Goal: Task Accomplishment & Management: Complete application form

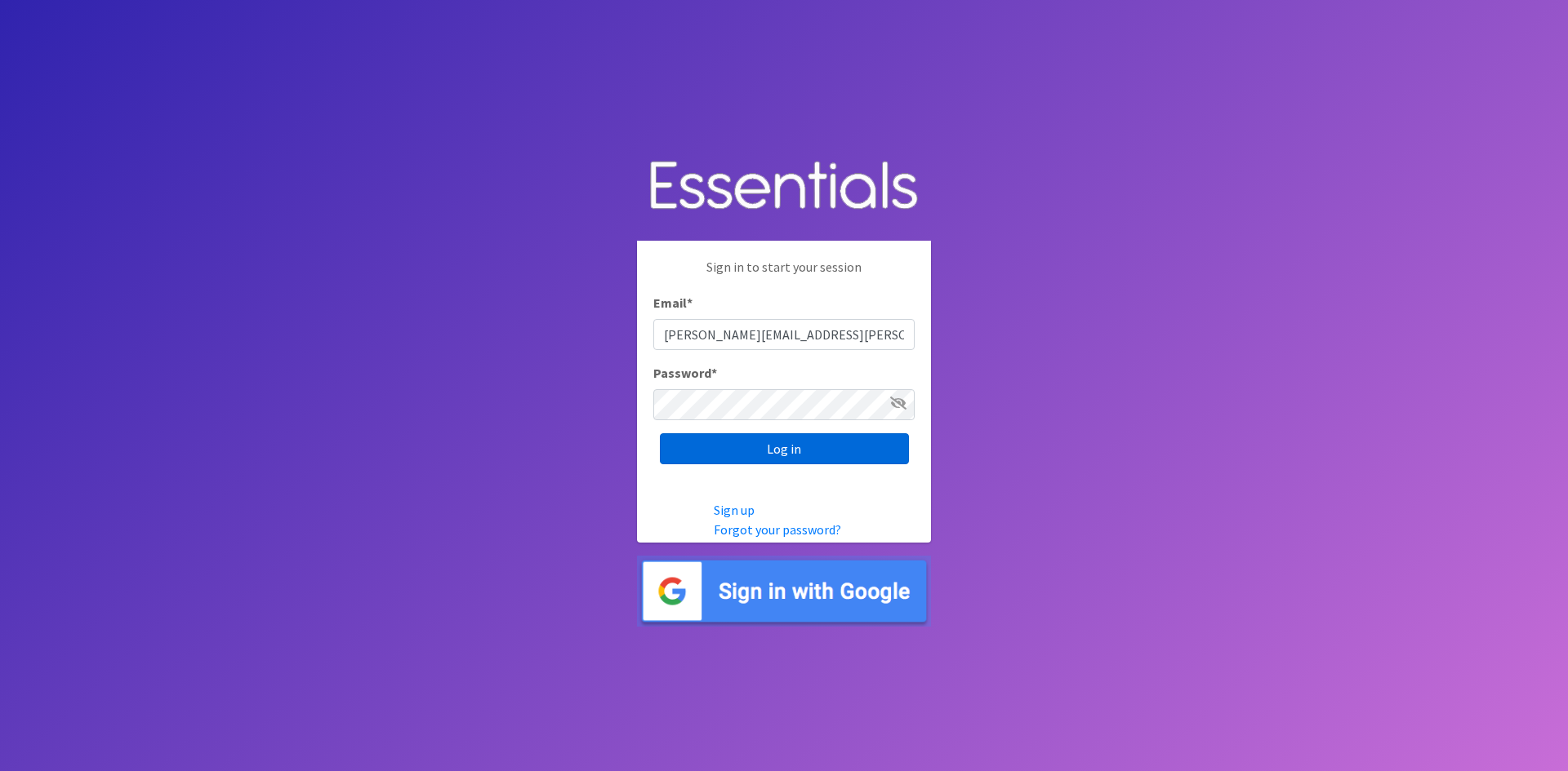
click at [781, 442] on input "Log in" at bounding box center [784, 449] width 249 height 31
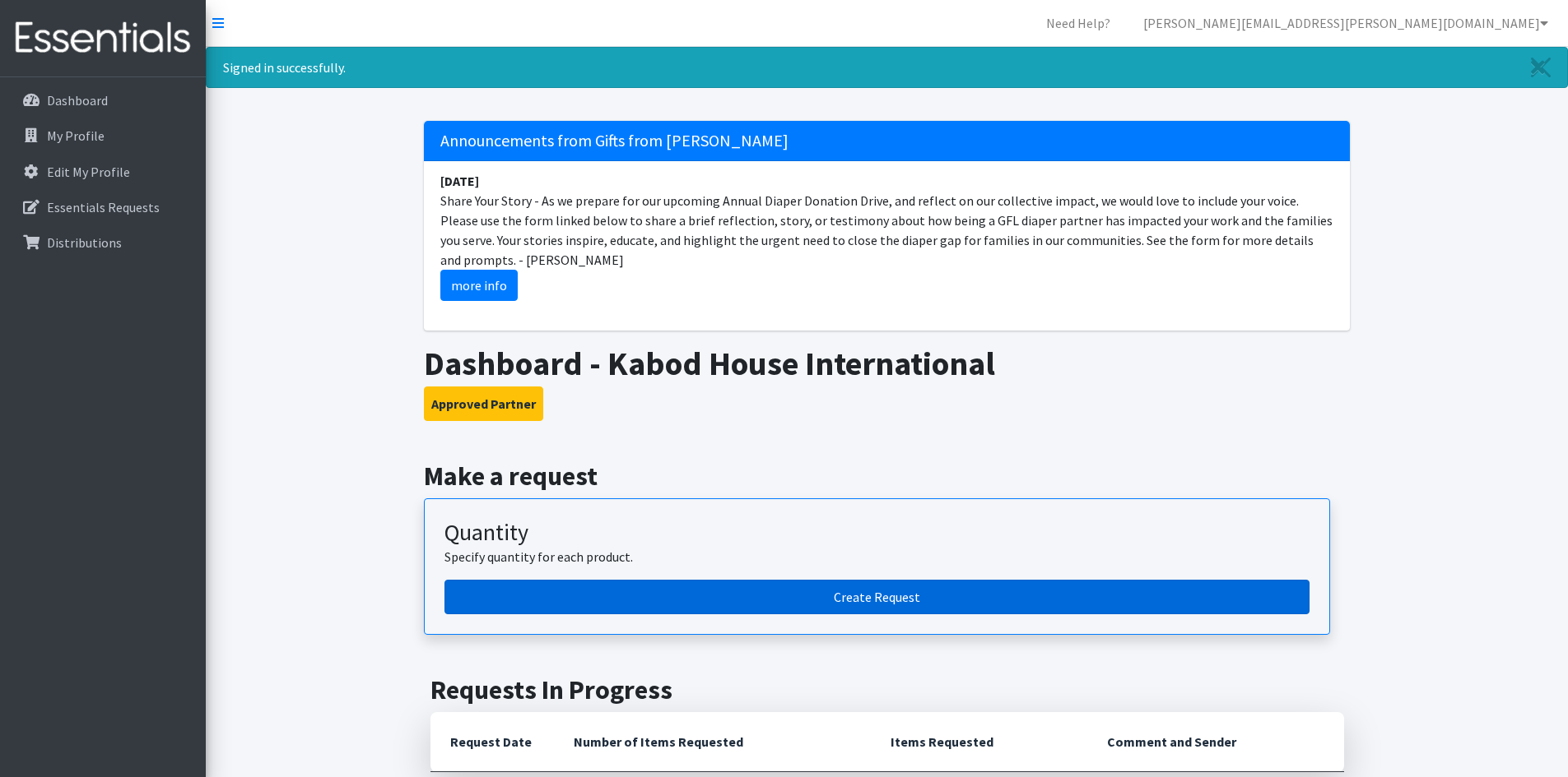
click at [699, 590] on link "Create Request" at bounding box center [877, 597] width 865 height 34
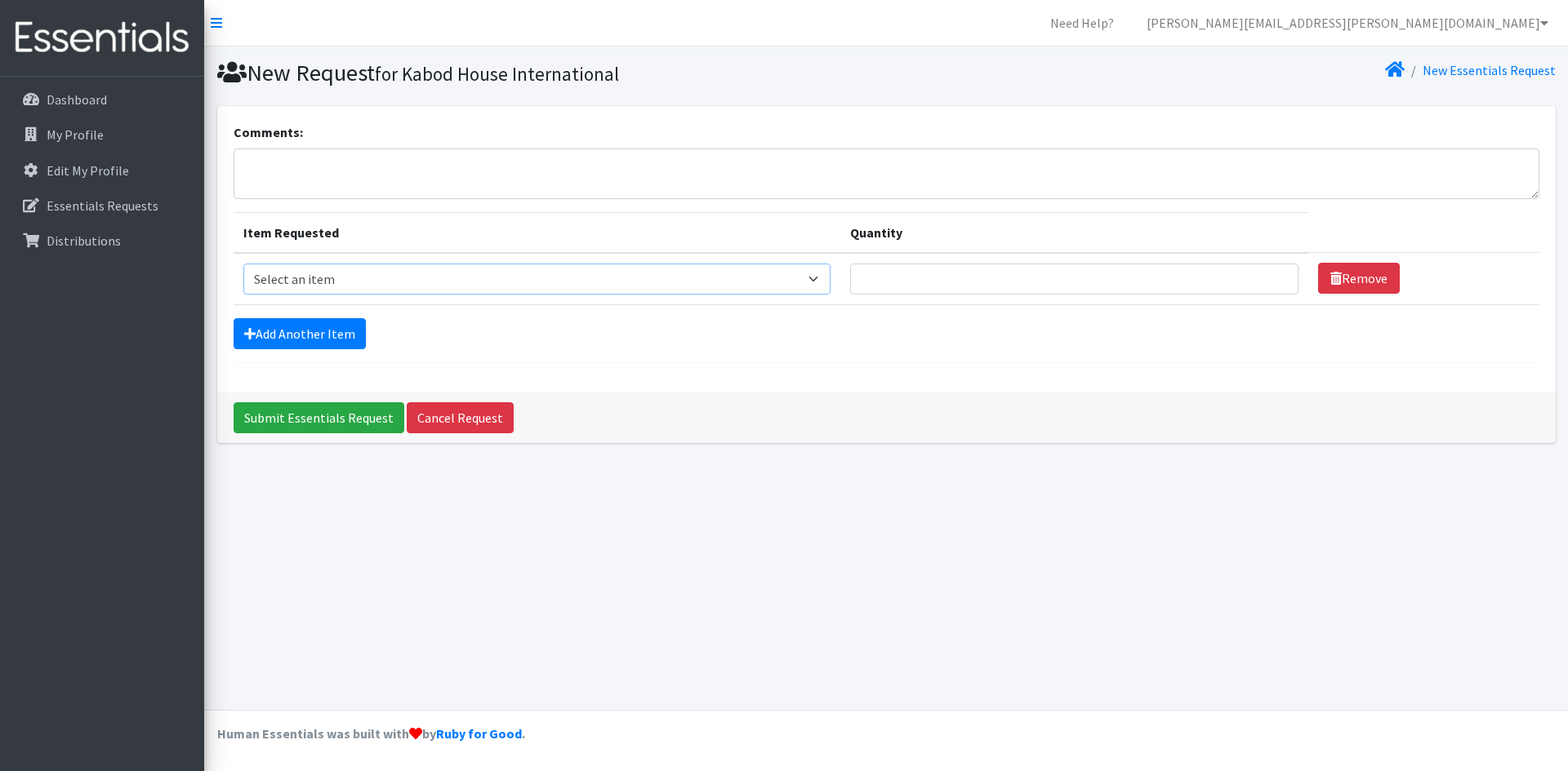
click at [349, 282] on select "Select an item 2/3 T pull-up package 3/4 T pull-up package 4/5 T pull-up packag…" at bounding box center [538, 279] width 588 height 31
select select "15160"
click at [243, 263] on select "Select an item 2/3 T pull-up package 3/4 T pull-up package 4/5 T pull-up packag…" at bounding box center [538, 279] width 588 height 31
click at [921, 288] on input "Quantity" at bounding box center [1074, 279] width 448 height 31
type input "10"
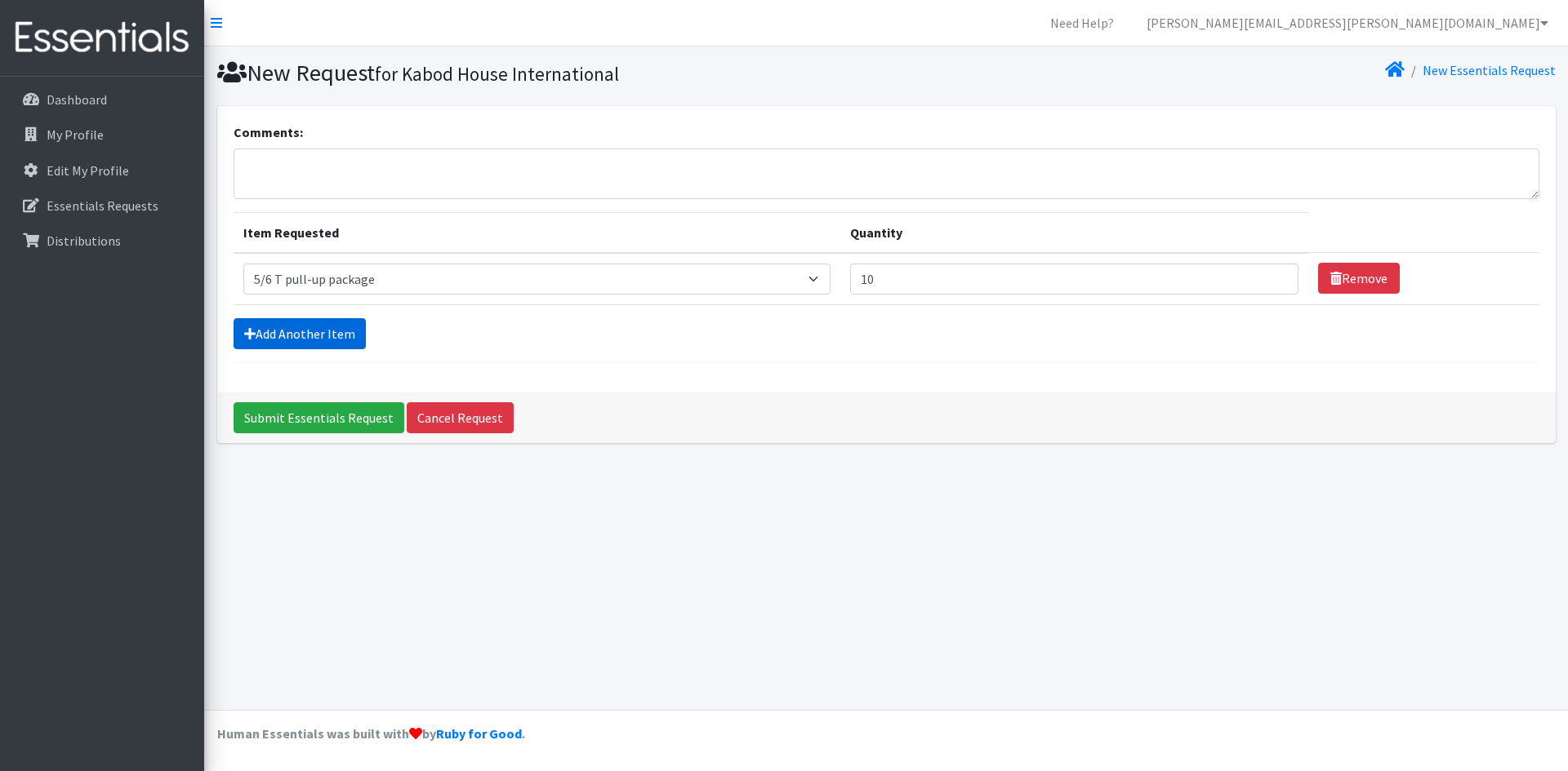
click at [329, 338] on link "Add Another Item" at bounding box center [300, 334] width 133 height 31
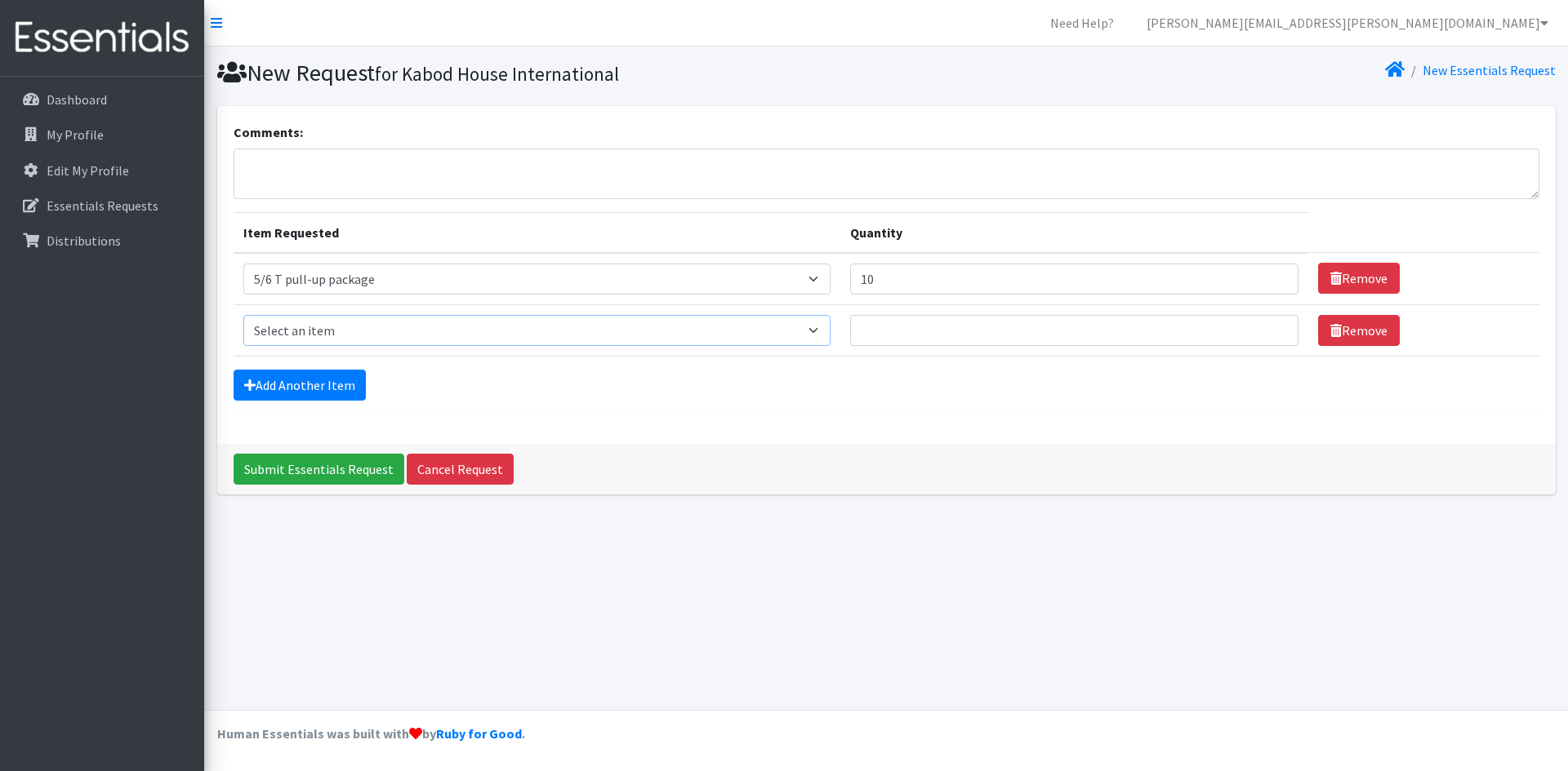
click at [341, 337] on select "Select an item 2/3 T pull-up package 3/4 T pull-up package 4/5 T pull-up packag…" at bounding box center [538, 331] width 588 height 31
select select "15156"
click at [243, 315] on select "Select an item 2/3 T pull-up package 3/4 T pull-up package 4/5 T pull-up packag…" at bounding box center [538, 331] width 588 height 31
click at [878, 336] on input "Quantity" at bounding box center [1074, 331] width 448 height 31
type input "10"
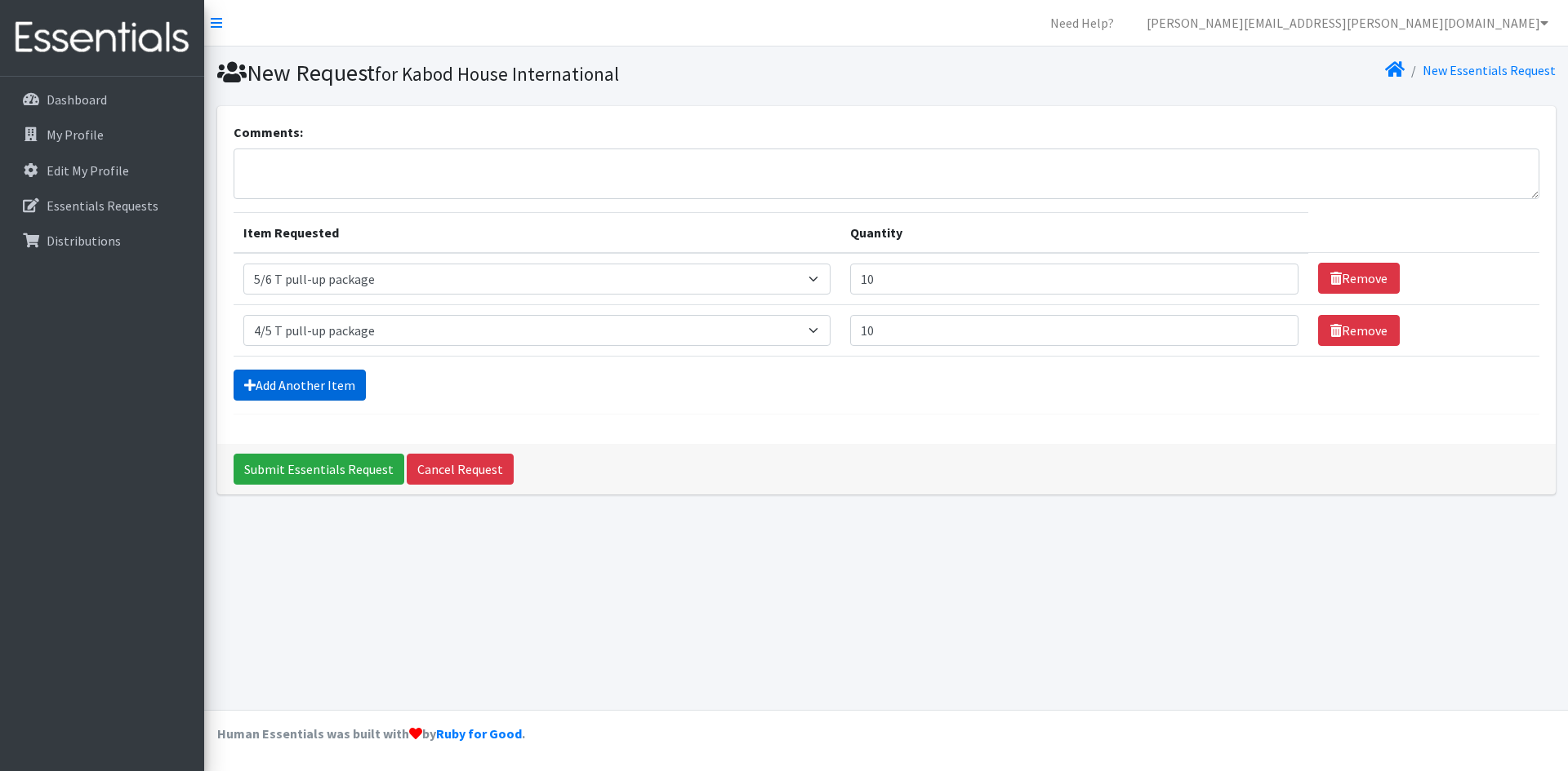
click at [315, 386] on link "Add Another Item" at bounding box center [300, 386] width 133 height 31
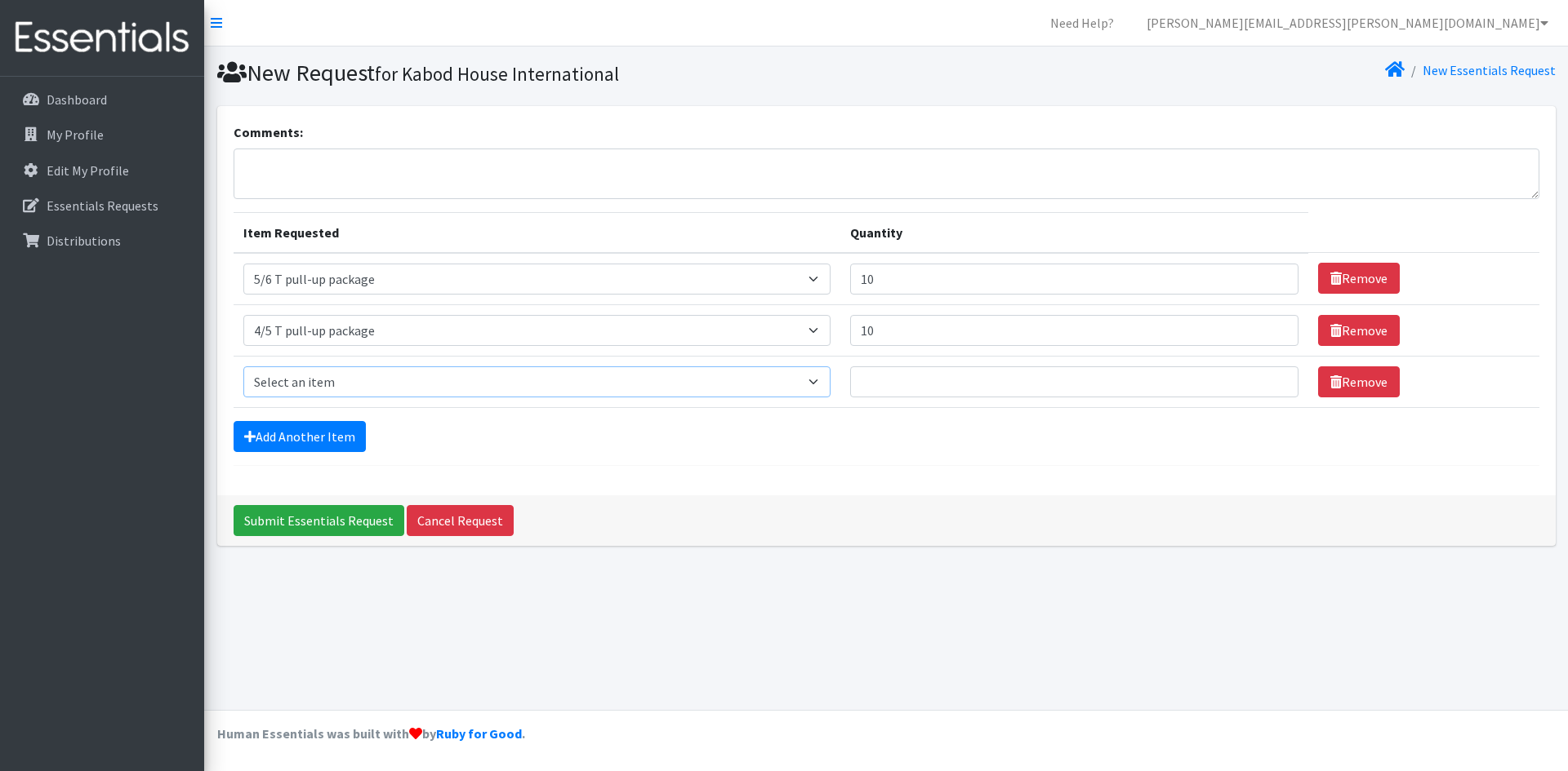
click at [348, 385] on select "Select an item 2/3 T pull-up package 3/4 T pull-up package 4/5 T pull-up packag…" at bounding box center [538, 382] width 588 height 31
select select "15155"
click at [243, 366] on select "Select an item 2/3 T pull-up package 3/4 T pull-up package 4/5 T pull-up packag…" at bounding box center [538, 382] width 588 height 31
click at [896, 379] on input "Quantity" at bounding box center [1074, 382] width 448 height 31
type input "10"
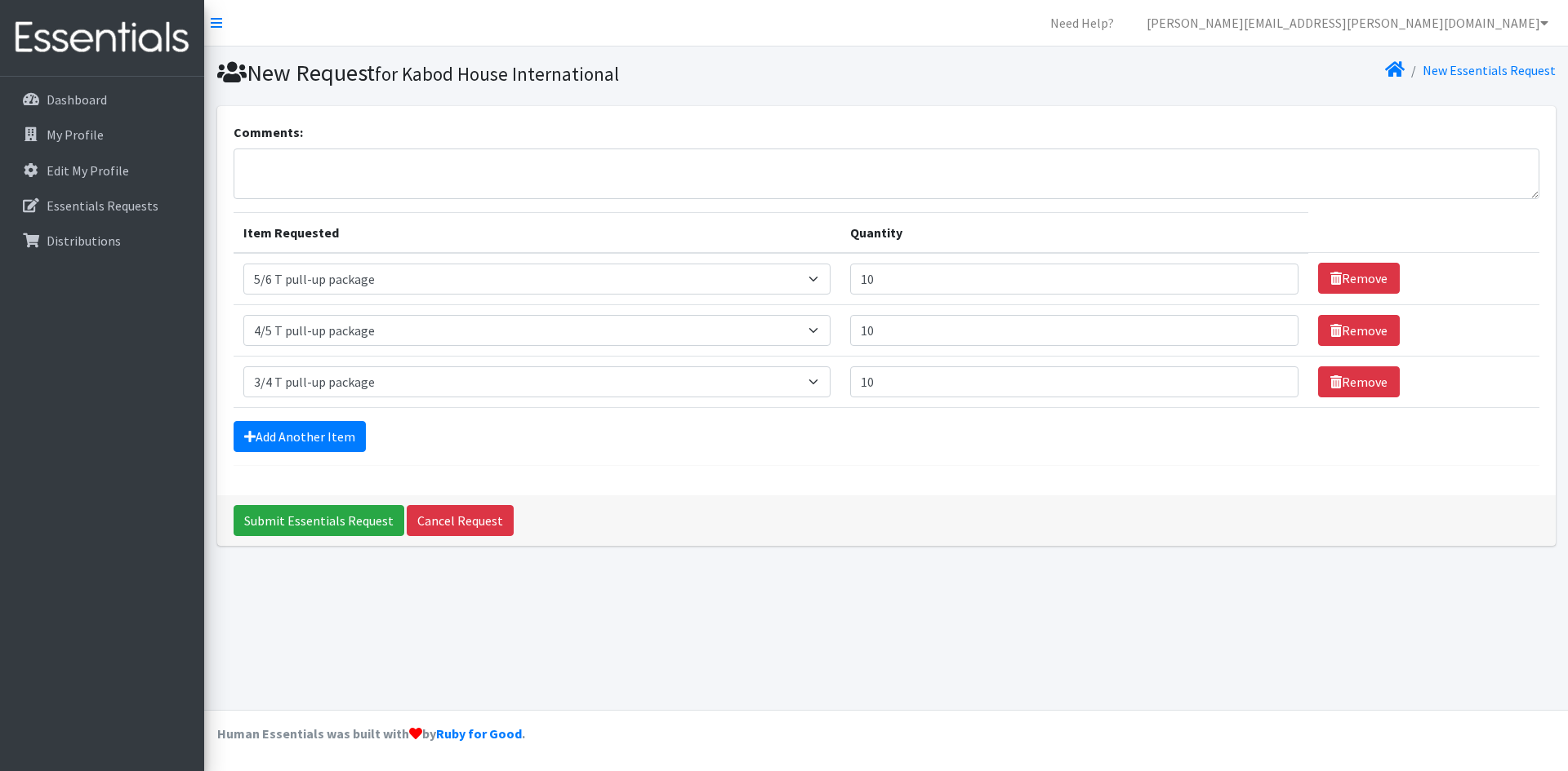
click at [702, 459] on form "Comments: Item Requested Quantity Item Requested Select an item 2/3 T pull-up p…" at bounding box center [887, 294] width 1305 height 344
click at [284, 434] on link "Add Another Item" at bounding box center [300, 437] width 133 height 31
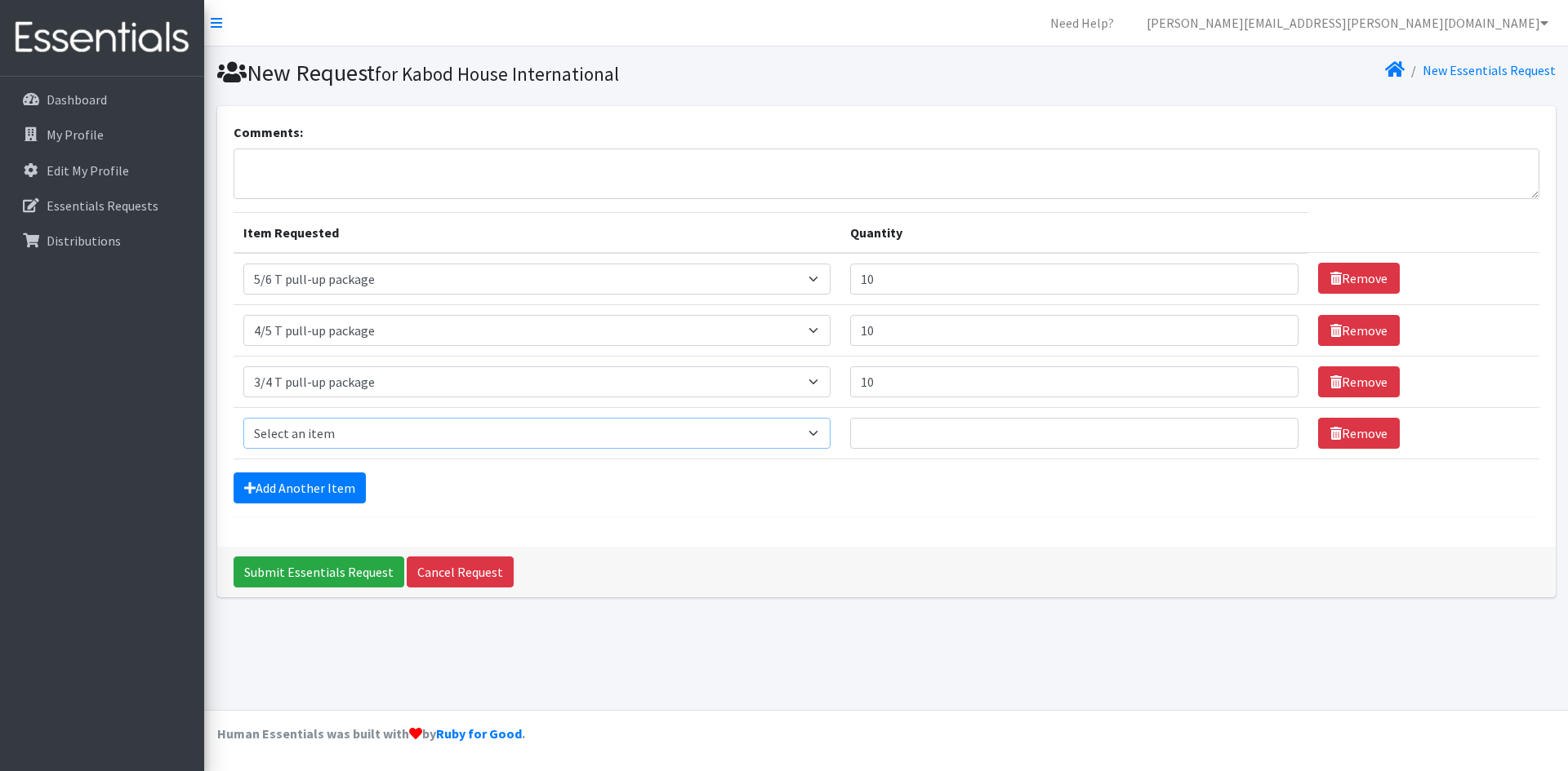
click at [351, 431] on select "Select an item 2/3 T pull-up package 3/4 T pull-up package 4/5 T pull-up packag…" at bounding box center [538, 433] width 588 height 31
select select "15150"
click at [243, 418] on select "Select an item 2/3 T pull-up package 3/4 T pull-up package 4/5 T pull-up packag…" at bounding box center [538, 433] width 588 height 31
click at [872, 429] on input "Quantity" at bounding box center [1074, 433] width 448 height 31
type input "12"
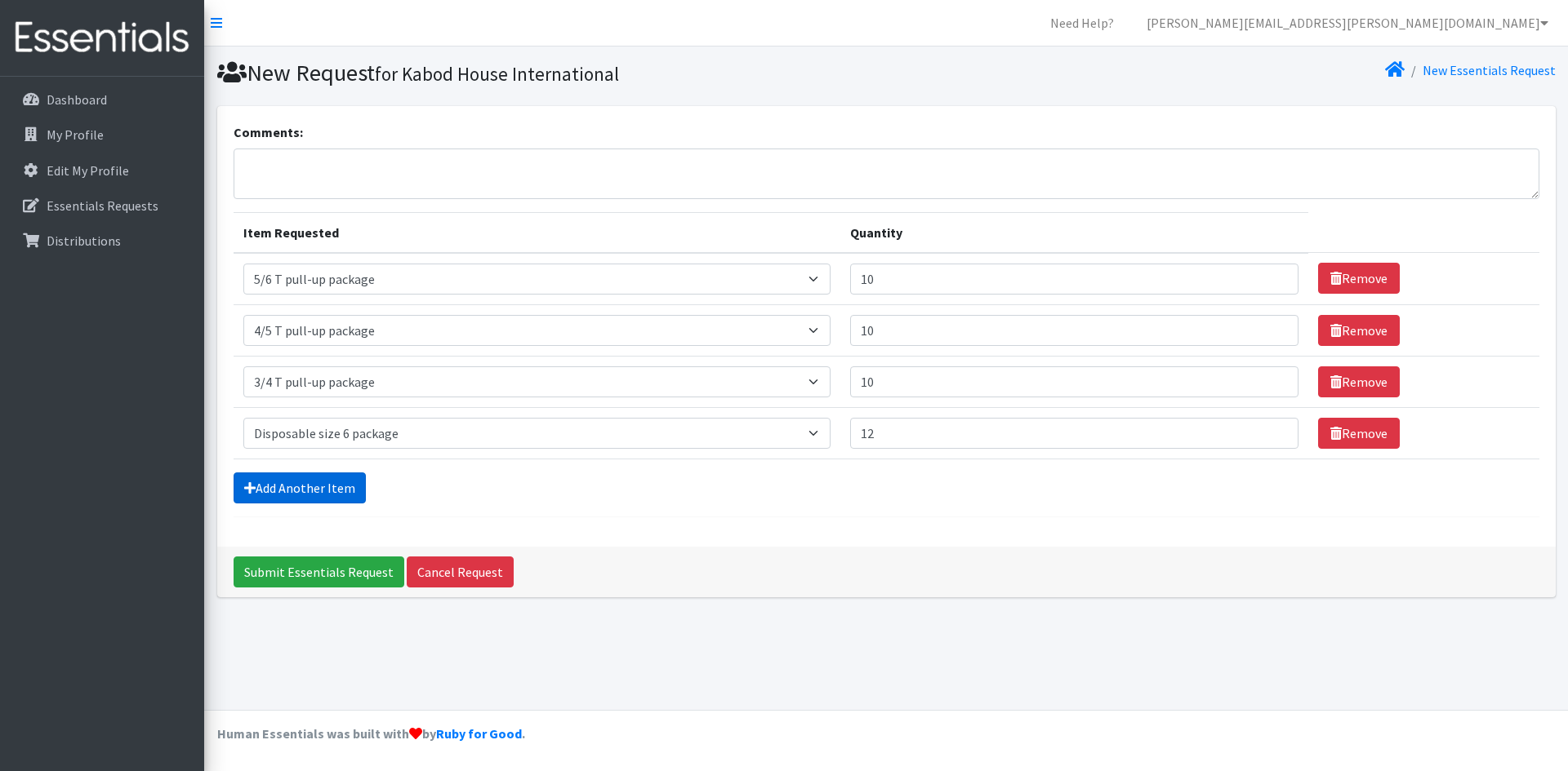
click at [318, 497] on link "Add Another Item" at bounding box center [300, 488] width 133 height 31
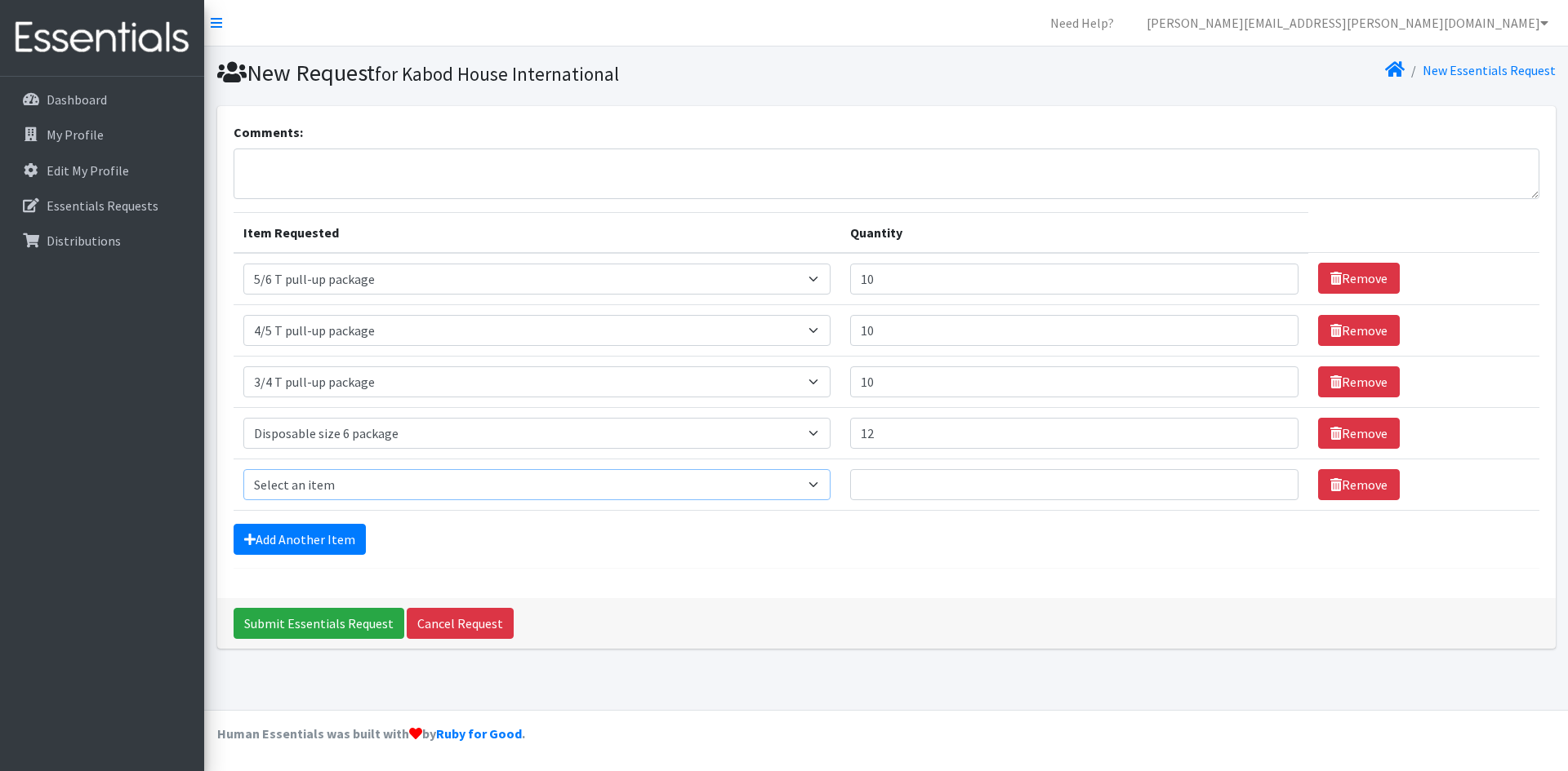
click at [348, 480] on select "Select an item 2/3 T pull-up package 3/4 T pull-up package 4/5 T pull-up packag…" at bounding box center [538, 485] width 588 height 31
select select "15148"
click at [243, 469] on select "Select an item 2/3 T pull-up package 3/4 T pull-up package 4/5 T pull-up packag…" at bounding box center [538, 485] width 588 height 31
click at [948, 480] on input "Quantity" at bounding box center [1074, 485] width 448 height 31
type input "10"
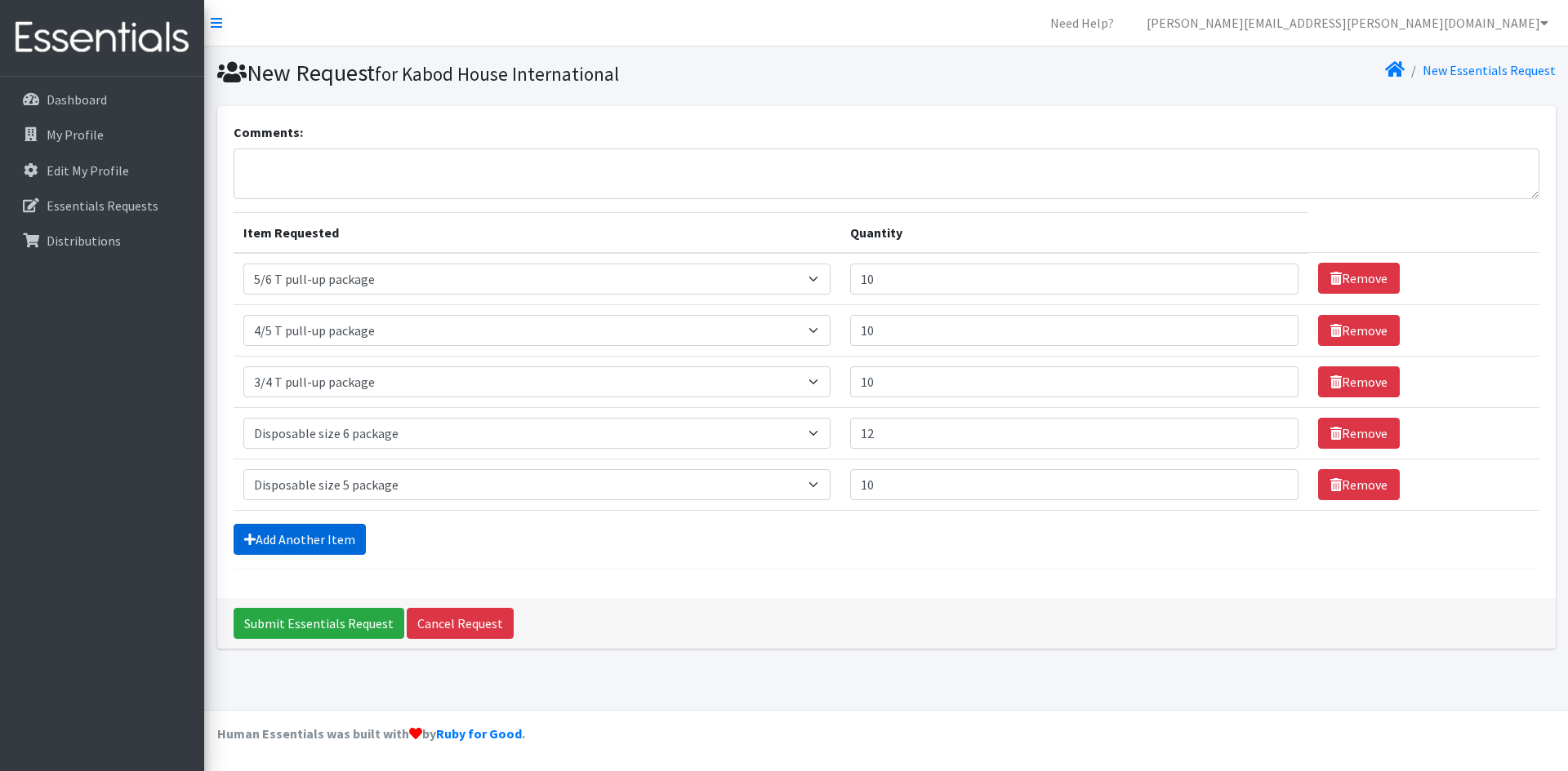
click at [313, 537] on link "Add Another Item" at bounding box center [300, 540] width 133 height 31
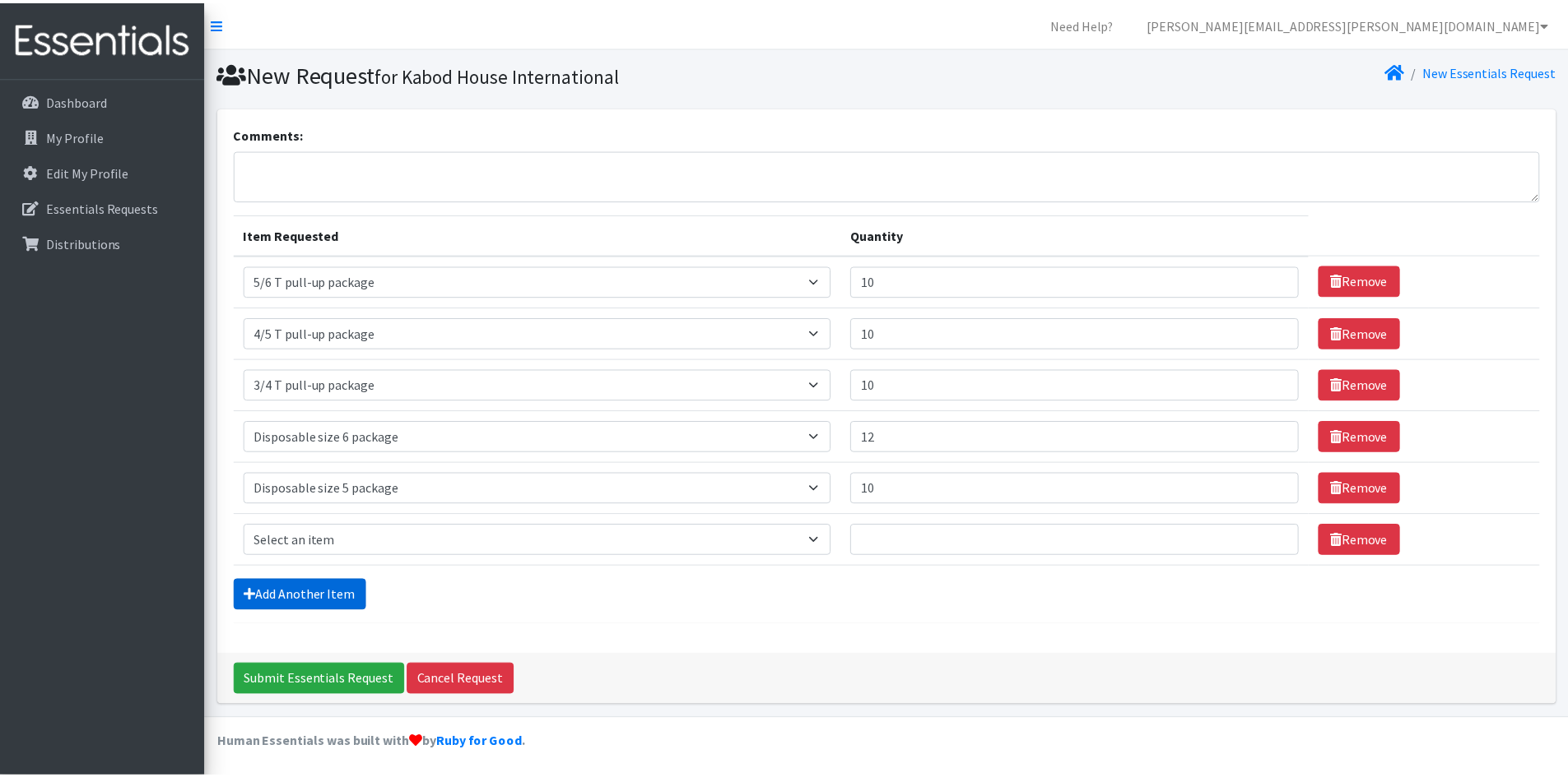
scroll to position [4, 0]
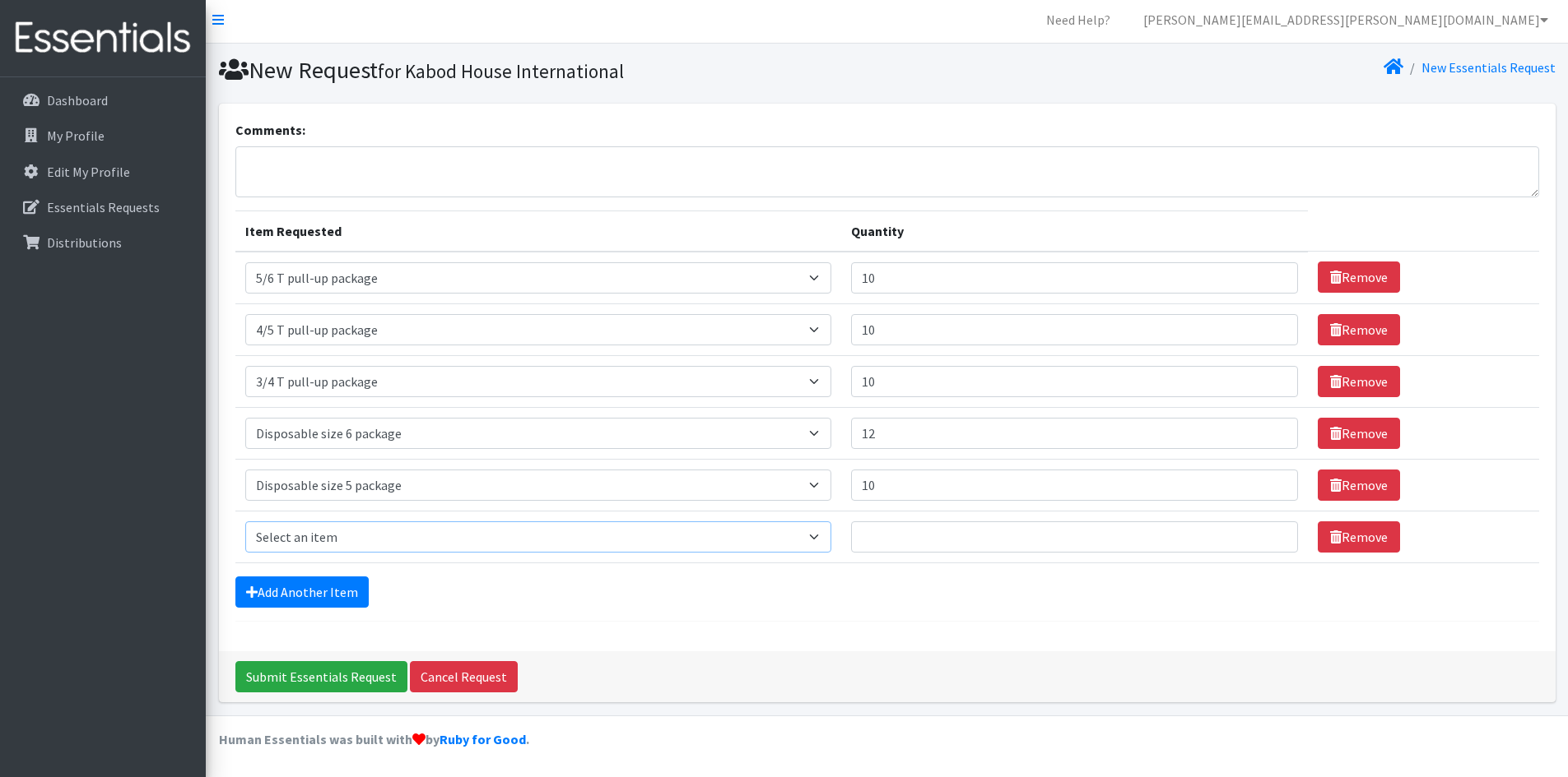
click at [342, 537] on select "Select an item 2/3 T pull-up package 3/4 T pull-up package 4/5 T pull-up packag…" at bounding box center [538, 537] width 587 height 32
select select "15147"
click at [245, 521] on select "Select an item 2/3 T pull-up package 3/4 T pull-up package 4/5 T pull-up packag…" at bounding box center [538, 537] width 587 height 32
click at [873, 536] on input "Quantity" at bounding box center [1075, 537] width 447 height 32
type input "10"
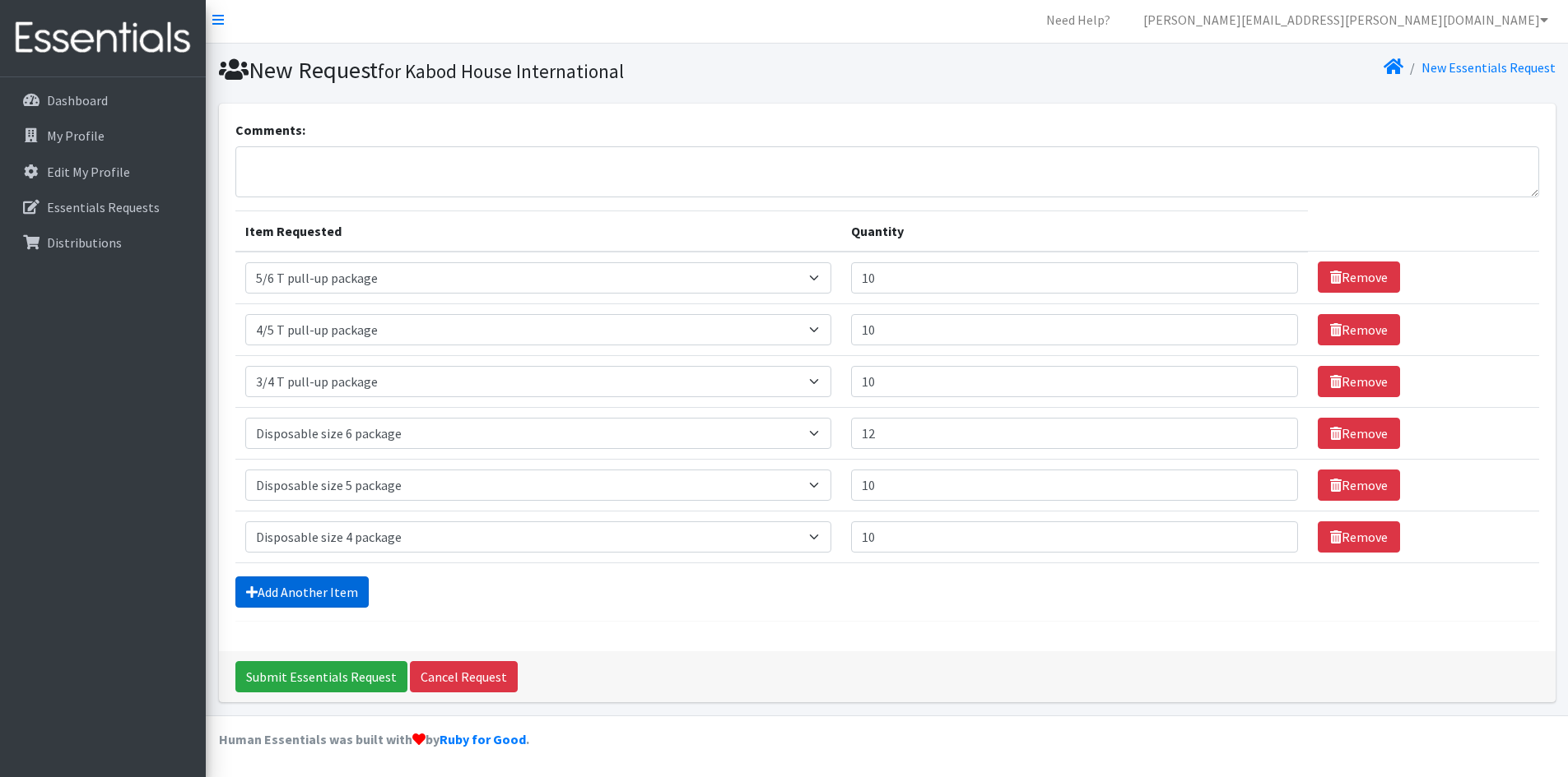
click at [265, 599] on link "Add Another Item" at bounding box center [303, 592] width 134 height 32
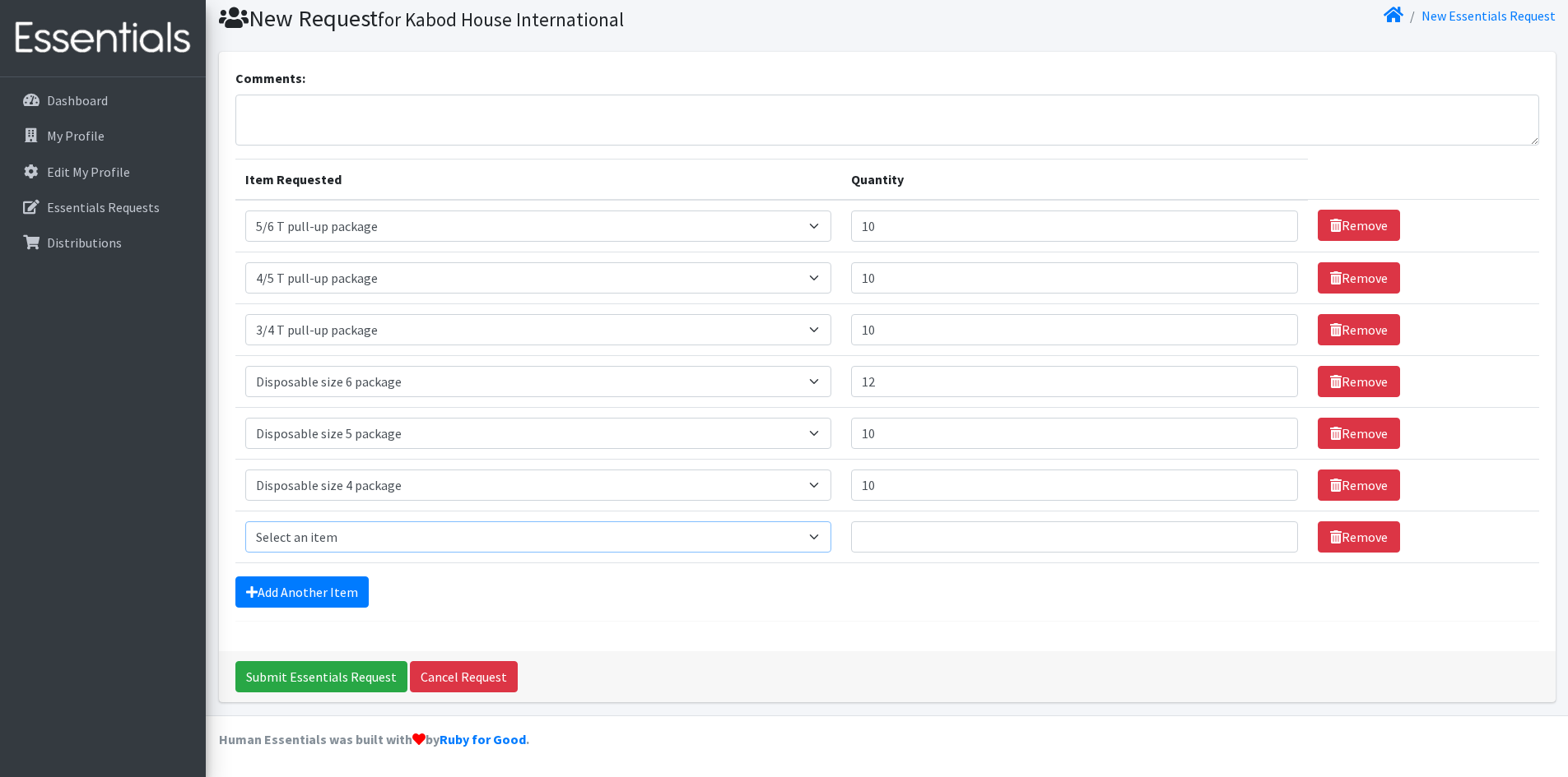
click at [383, 552] on select "Select an item 2/3 T pull-up package 3/4 T pull-up package 4/5 T pull-up packag…" at bounding box center [538, 537] width 587 height 32
select select "15139"
click at [245, 521] on select "Select an item 2/3 T pull-up package 3/4 T pull-up package 4/5 T pull-up packag…" at bounding box center [538, 537] width 587 height 32
click at [891, 534] on input "Quantity" at bounding box center [1075, 537] width 447 height 32
click at [879, 383] on input "12" at bounding box center [1075, 381] width 447 height 32
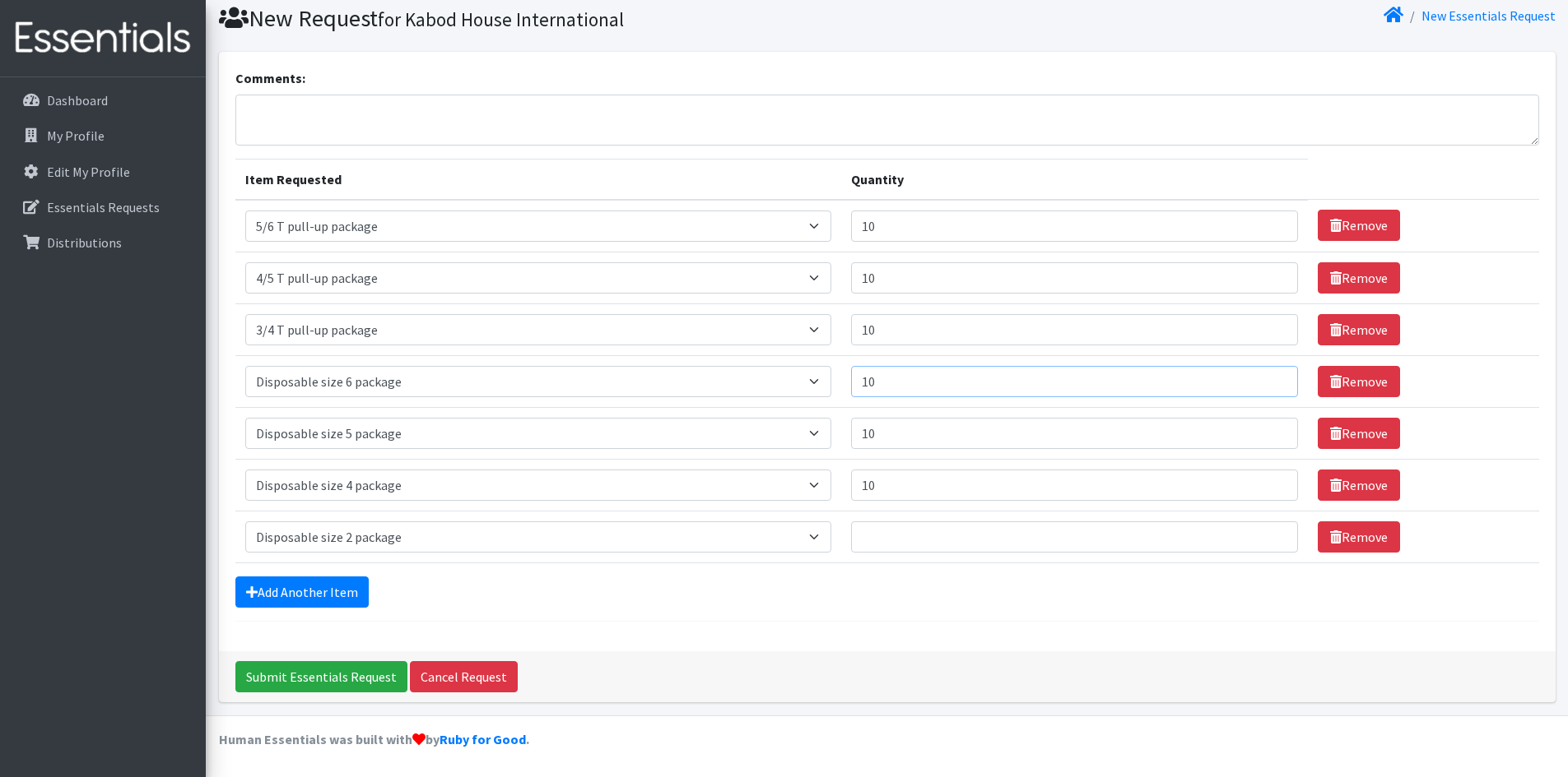
type input "10"
click at [881, 610] on form "Comments: Item Requested Quantity Item Requested Select an item 2/3 T pull-up p…" at bounding box center [887, 345] width 1303 height 554
click at [1090, 536] on input "Quantity" at bounding box center [1075, 537] width 447 height 32
type input "5"
click at [985, 595] on div "Add Another Item" at bounding box center [887, 592] width 1303 height 32
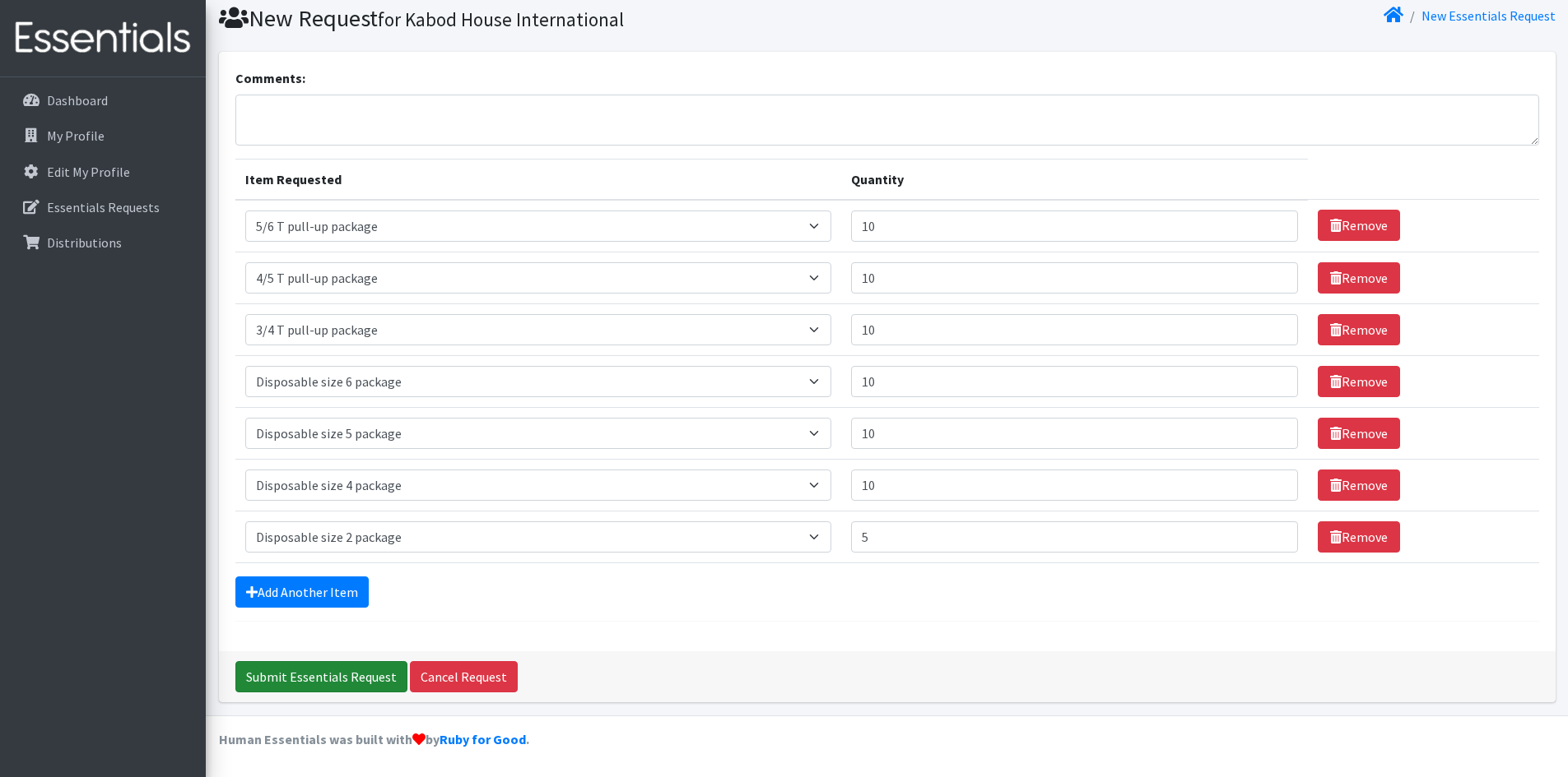
click at [304, 679] on input "Submit Essentials Request" at bounding box center [322, 677] width 172 height 32
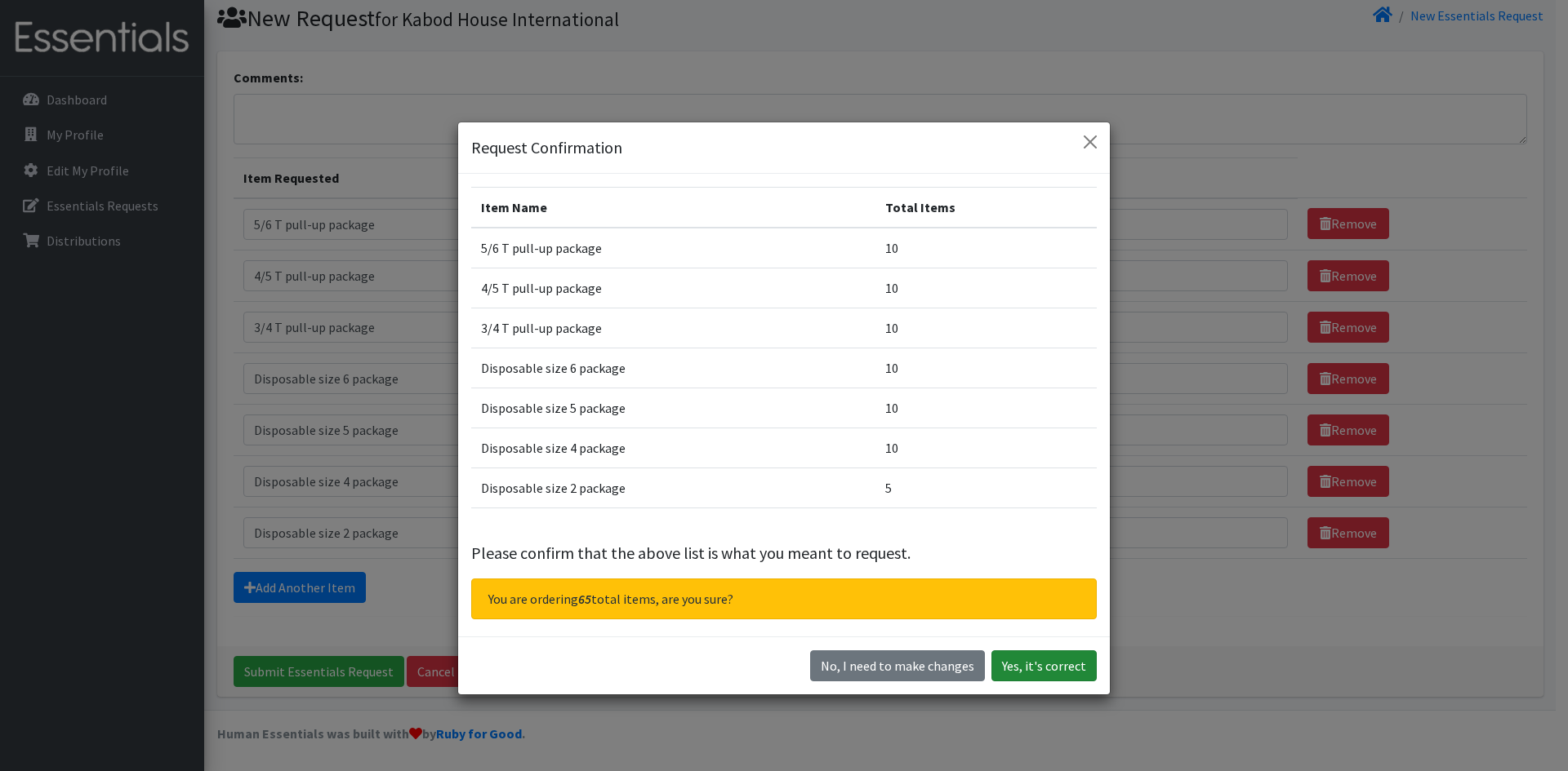
click at [1025, 668] on button "Yes, it's correct" at bounding box center [1044, 666] width 106 height 31
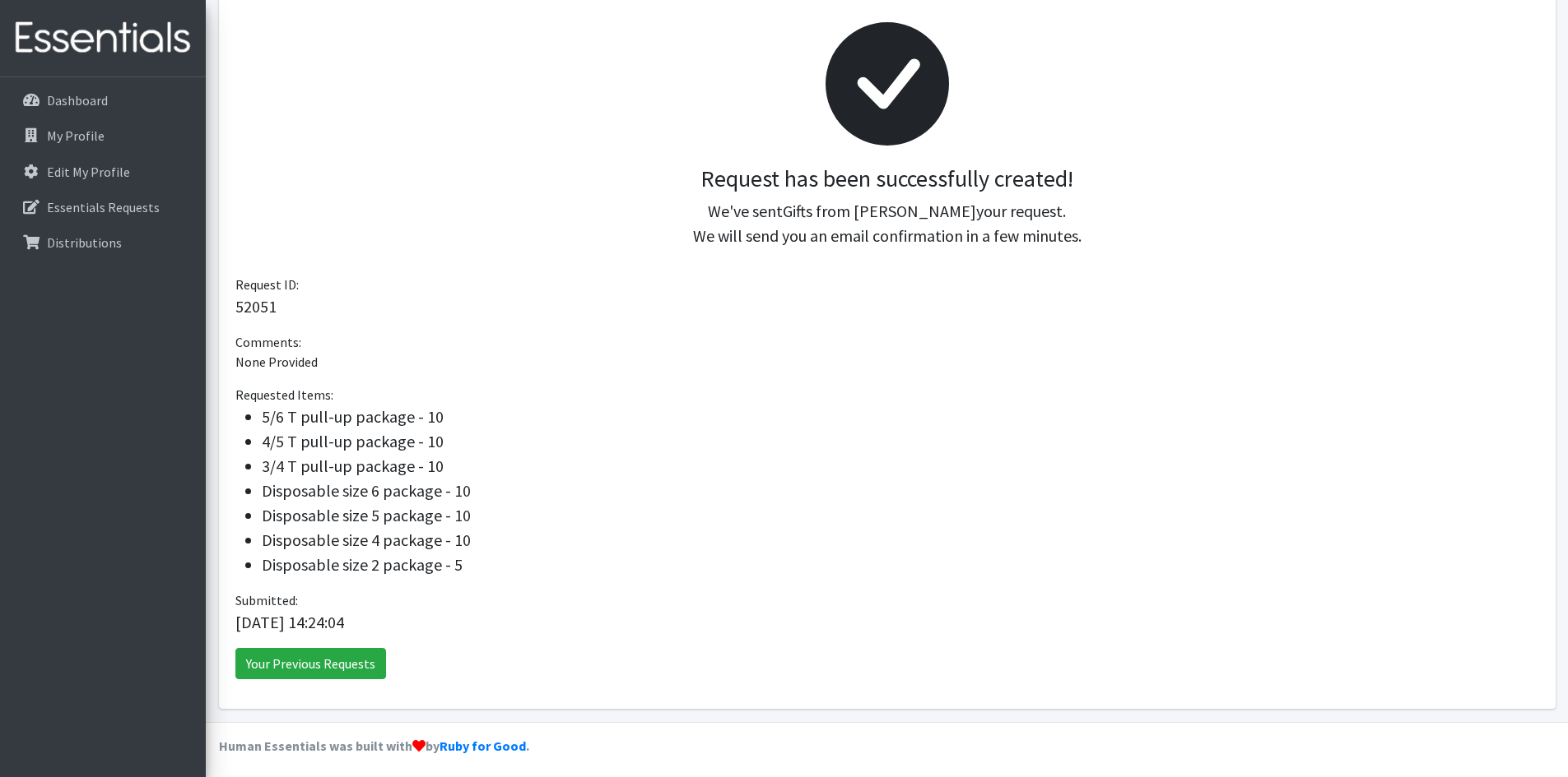
scroll to position [233, 0]
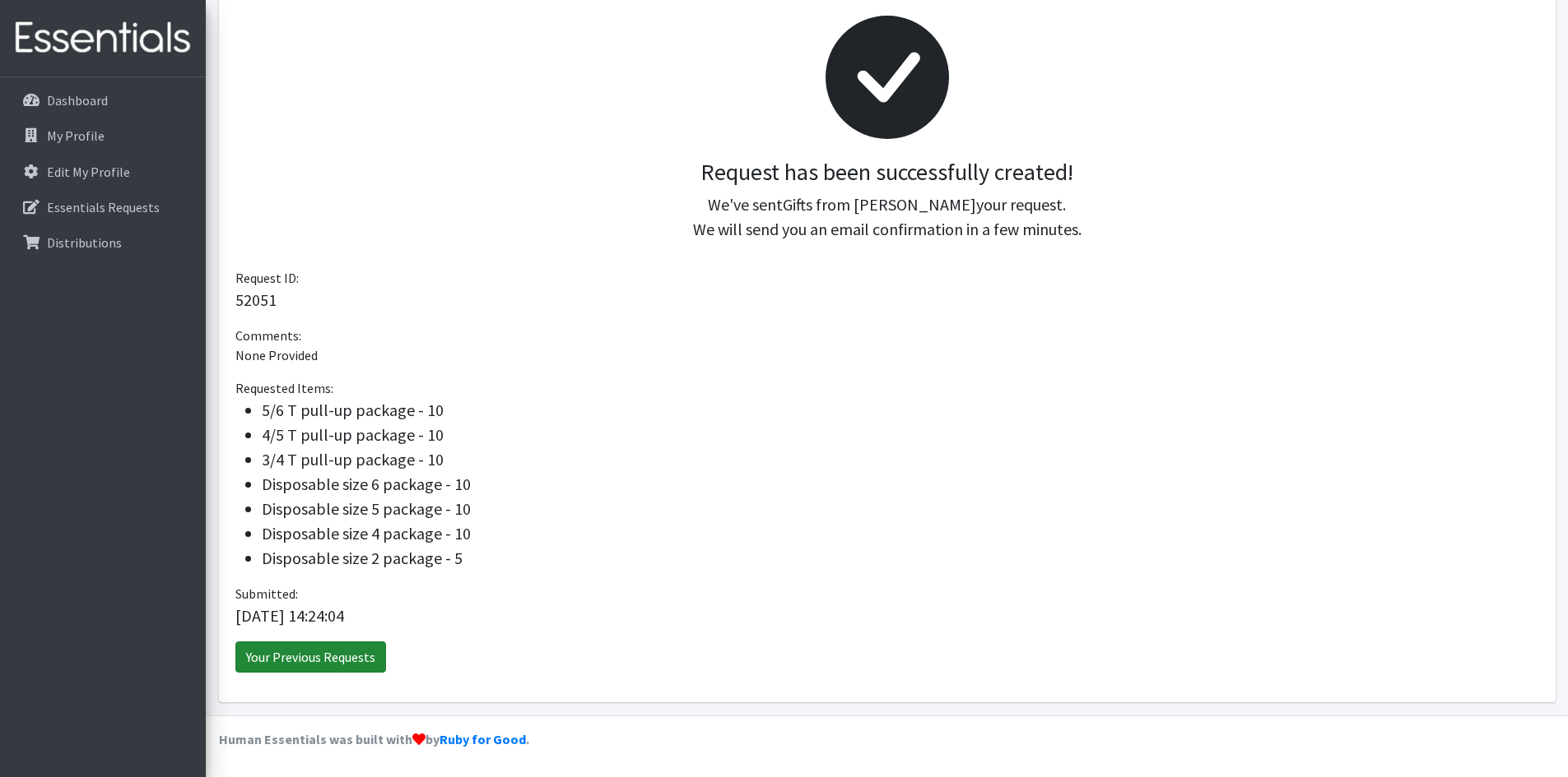
click at [318, 658] on link "Your Previous Requests" at bounding box center [310, 657] width 150 height 32
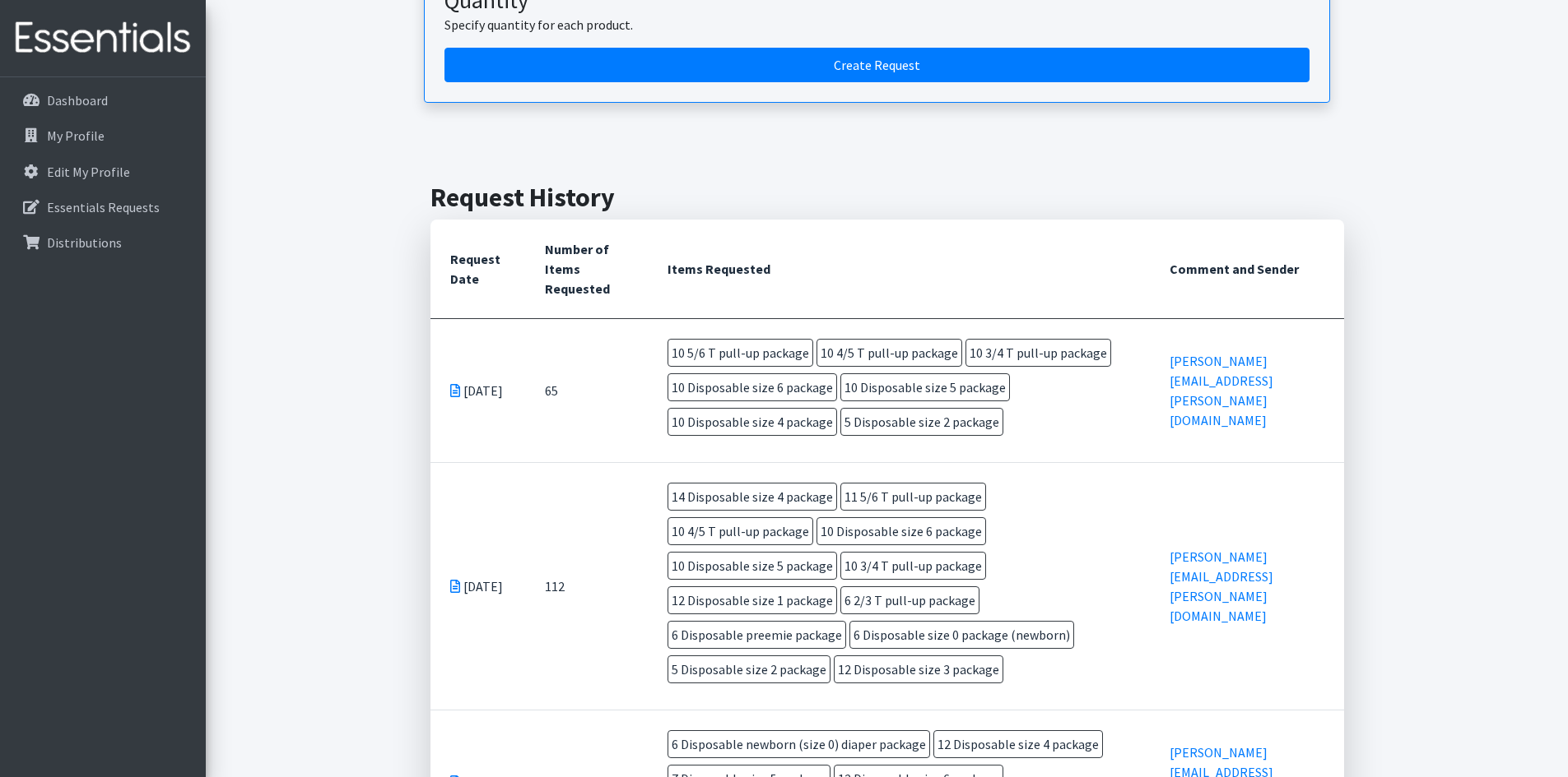
scroll to position [247, 0]
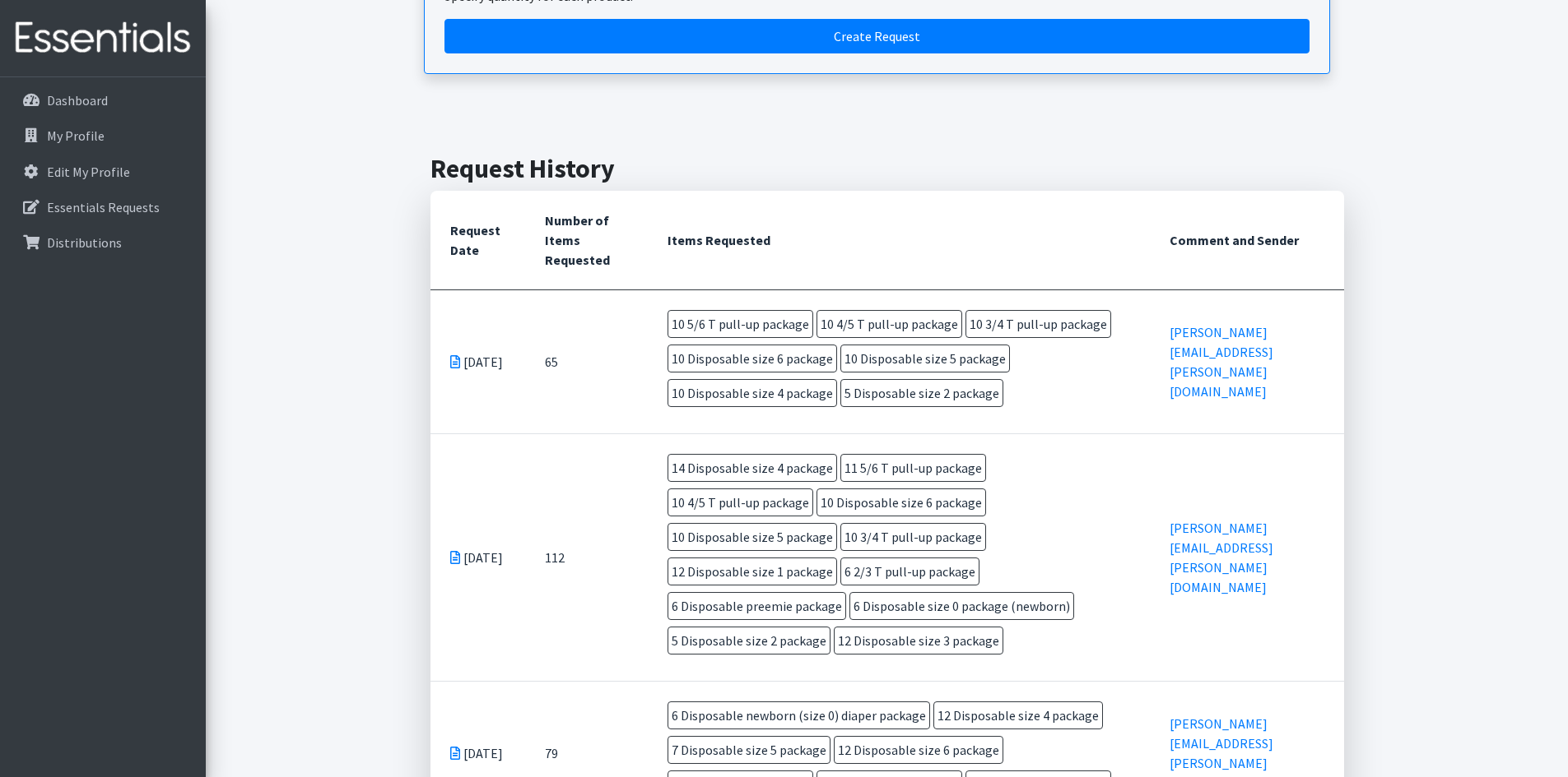
click at [456, 367] on icon at bounding box center [455, 361] width 10 height 13
